Goal: Book appointment/travel/reservation

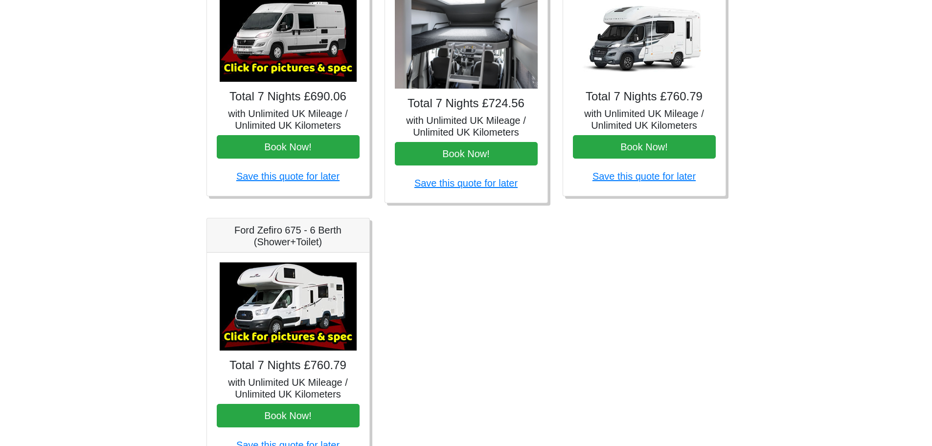
scroll to position [531, 0]
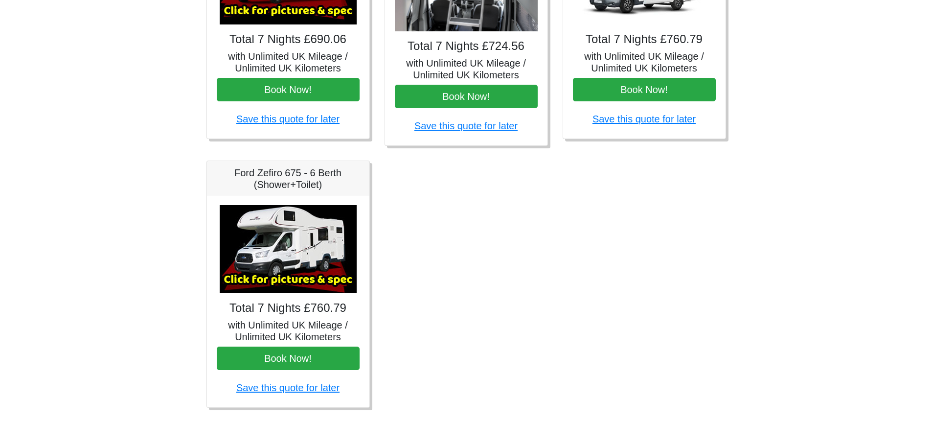
click at [580, 336] on div "Fiat 500 3DR Manual Total 7 Nights £185.00 with Unlimited UK Mileage / Unlimite…" at bounding box center [466, 26] width 534 height 792
click at [290, 361] on button "Book Now!" at bounding box center [288, 357] width 143 height 23
click at [707, 320] on div "Fiat 500 3DR Manual Total 7 Nights £185.00 with Unlimited UK Mileage / Unlimite…" at bounding box center [466, 26] width 534 height 792
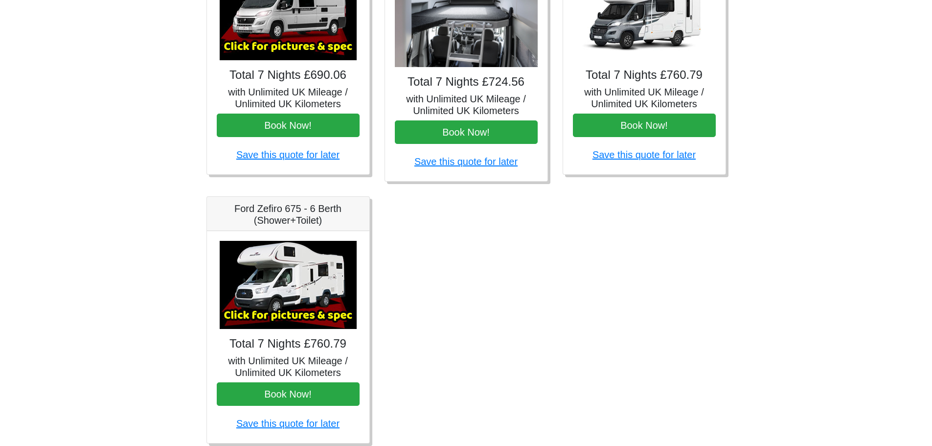
scroll to position [237, 0]
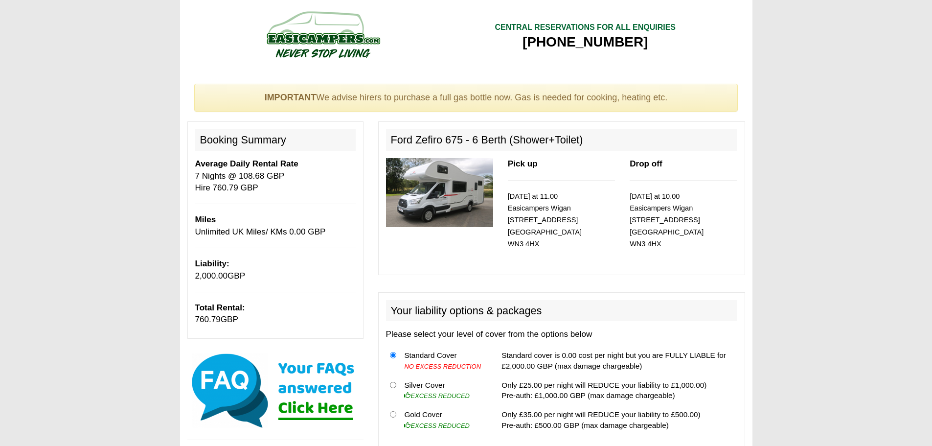
click at [459, 190] on img at bounding box center [439, 192] width 107 height 69
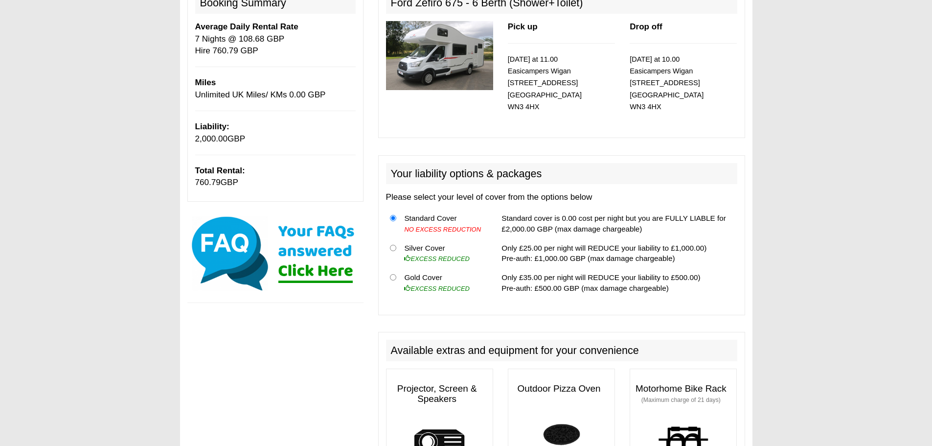
scroll to position [147, 0]
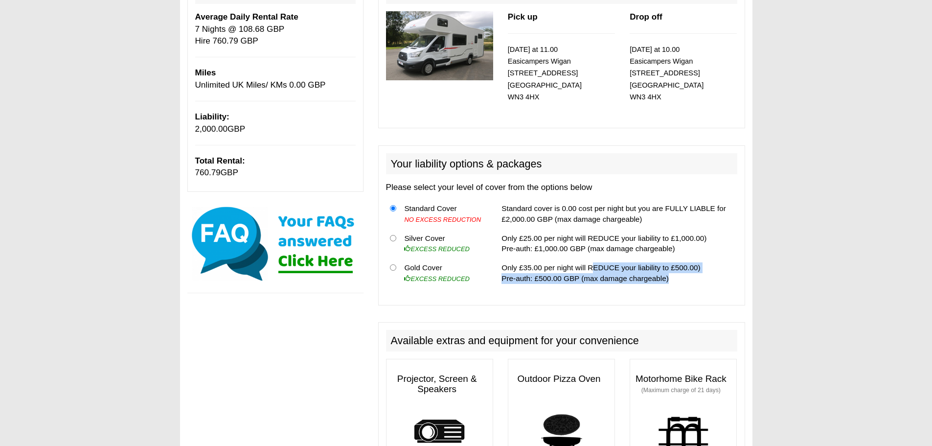
drag, startPoint x: 587, startPoint y: 266, endPoint x: 692, endPoint y: 285, distance: 106.9
click at [692, 285] on td "Only £35.00 per night will REDUCE your liability to £500.00) Pre-auth: £500.00 …" at bounding box center [617, 272] width 239 height 29
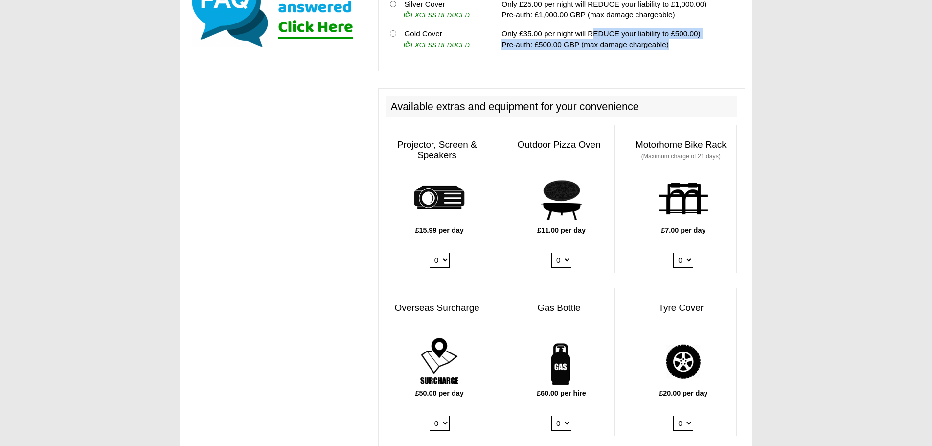
scroll to position [391, 0]
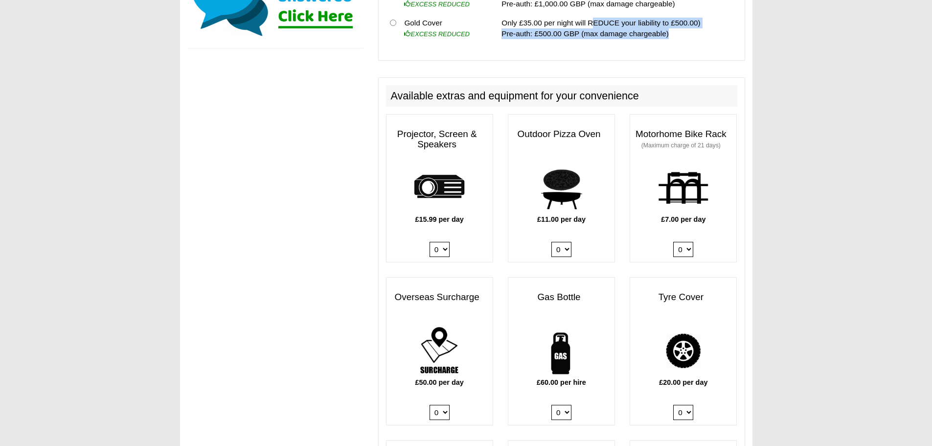
click at [688, 245] on select "0 1" at bounding box center [683, 249] width 20 height 15
select select "Motorhome Bike Rack x QTY 1 @ 7.00 GBP per day."
click at [673, 242] on select "0 1" at bounding box center [683, 249] width 20 height 15
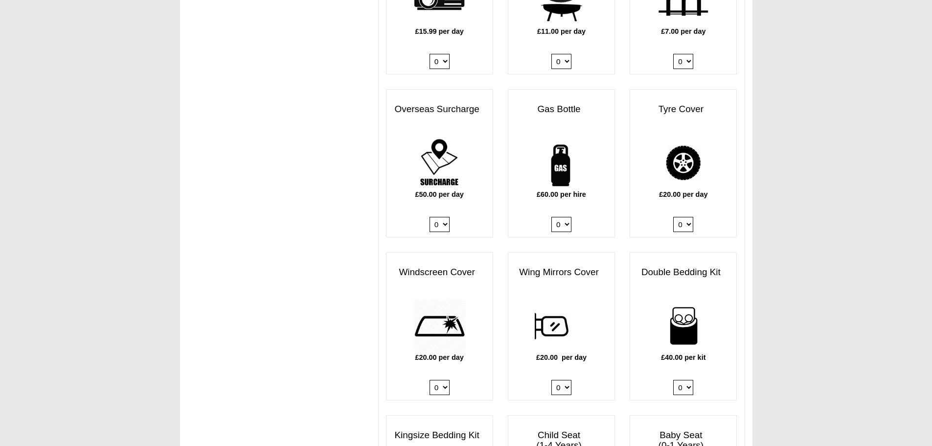
scroll to position [594, 0]
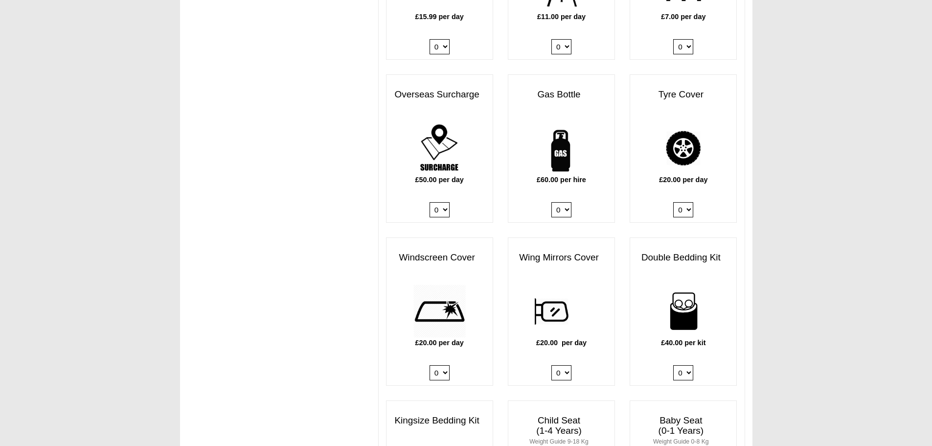
click at [566, 215] on select "0 1" at bounding box center [561, 209] width 20 height 15
select select "Gas Bottle x QTY 1 @ 60.00 GBP per hire."
click at [551, 202] on select "0 1" at bounding box center [561, 209] width 20 height 15
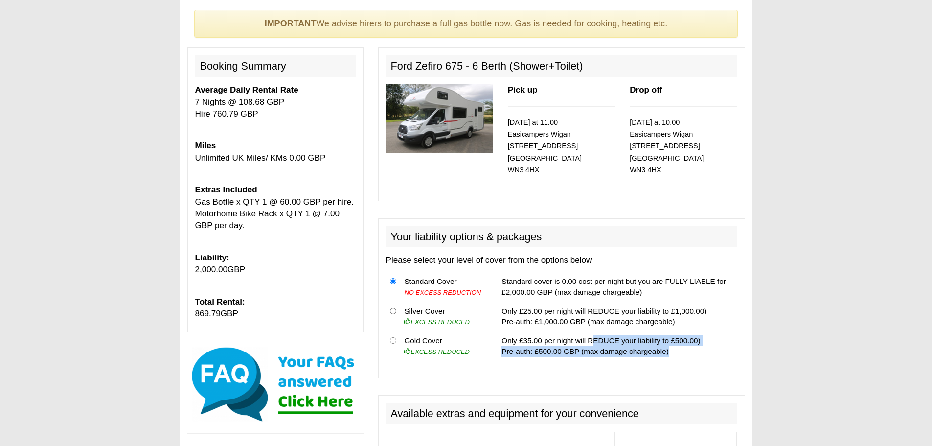
scroll to position [56, 0]
